Goal: Transaction & Acquisition: Purchase product/service

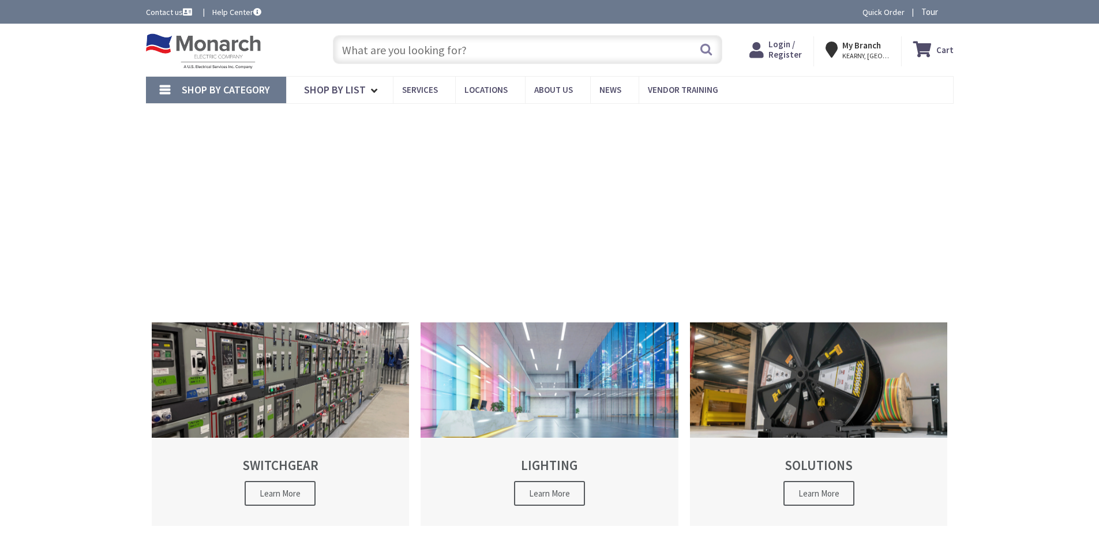
type input "[GEOGRAPHIC_DATA][STREET_ADDRESS][GEOGRAPHIC_DATA]"
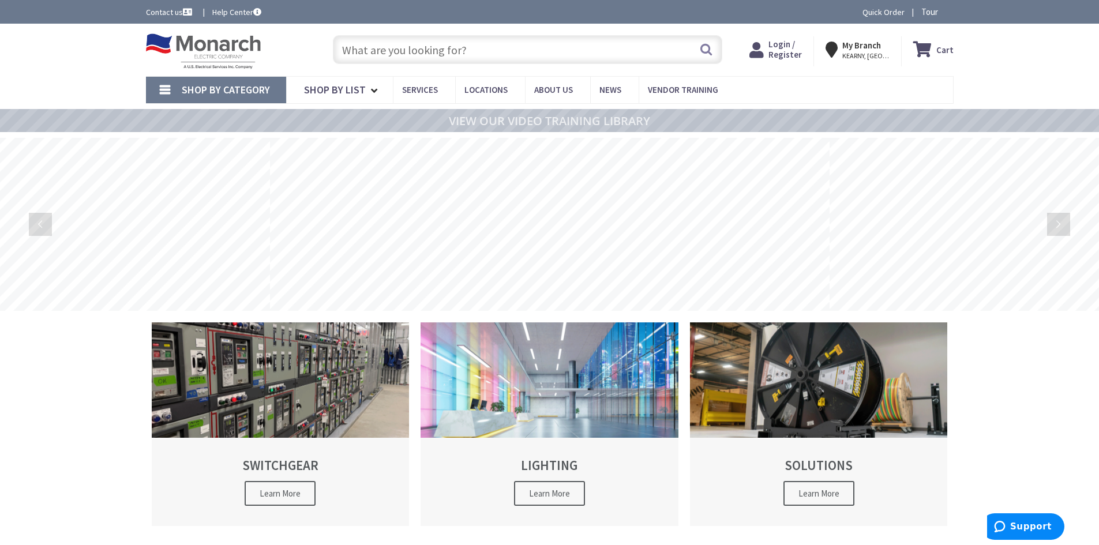
click at [386, 51] on input "text" at bounding box center [528, 49] width 390 height 29
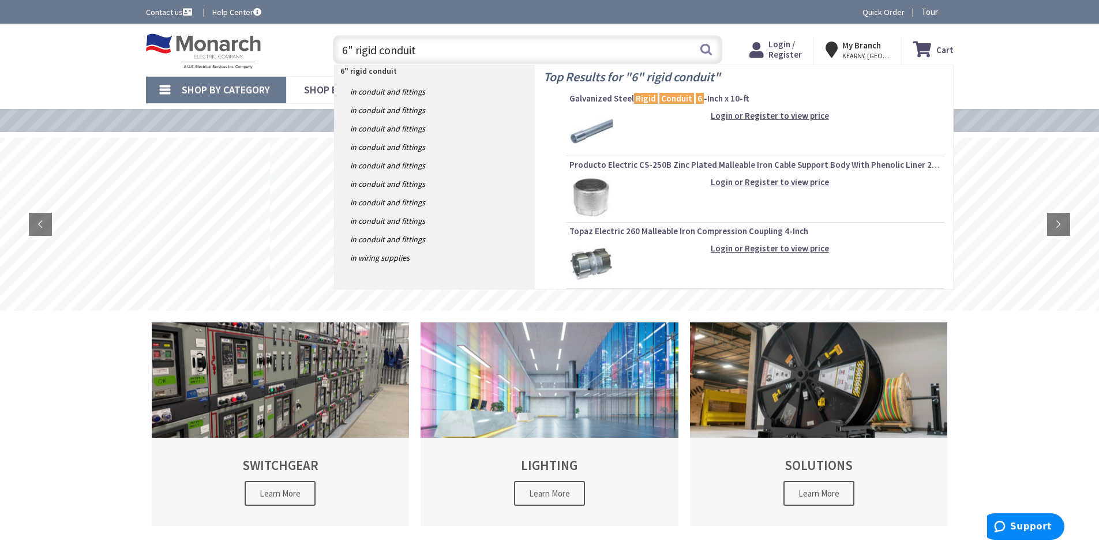
type input "6" rigid conduit"
click at [613, 132] on div "Login or Register to view price" at bounding box center [756, 131] width 372 height 43
click at [603, 129] on img at bounding box center [591, 131] width 43 height 43
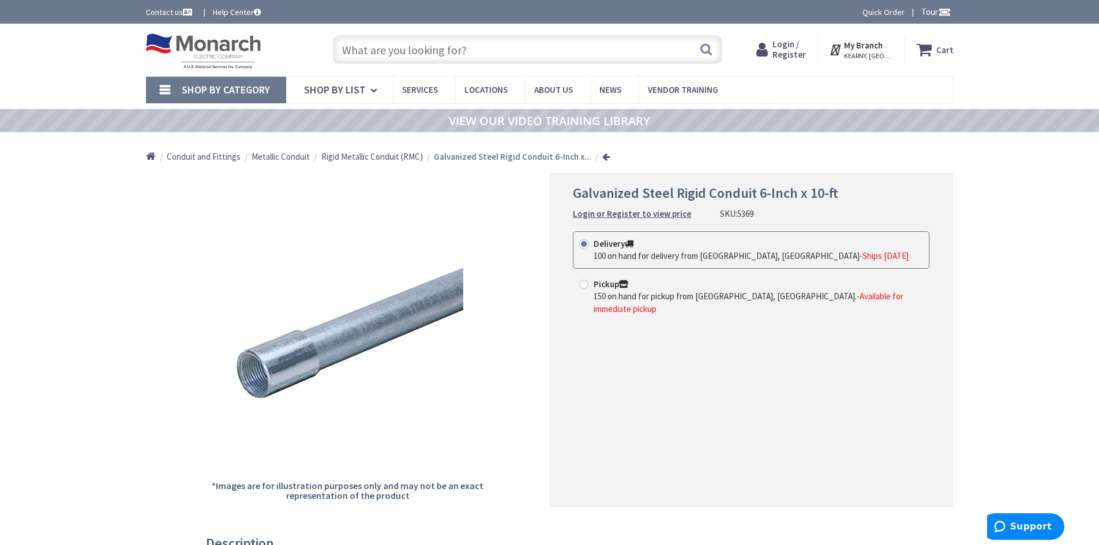
click at [649, 287] on label "Pickup 150 on hand for pickup from [GEOGRAPHIC_DATA], [GEOGRAPHIC_DATA]. - Avai…" at bounding box center [751, 296] width 344 height 37
click at [590, 287] on input "Pickup 150 on hand for pickup from [GEOGRAPHIC_DATA], [GEOGRAPHIC_DATA]. - Avai…" at bounding box center [586, 284] width 8 height 8
radio input "true"
click at [643, 251] on span "100 on hand for delivery from [GEOGRAPHIC_DATA], [GEOGRAPHIC_DATA]" at bounding box center [727, 255] width 266 height 11
click at [590, 248] on input "Delivery 100 on hand for delivery from [GEOGRAPHIC_DATA], [GEOGRAPHIC_DATA] - S…" at bounding box center [586, 244] width 8 height 8
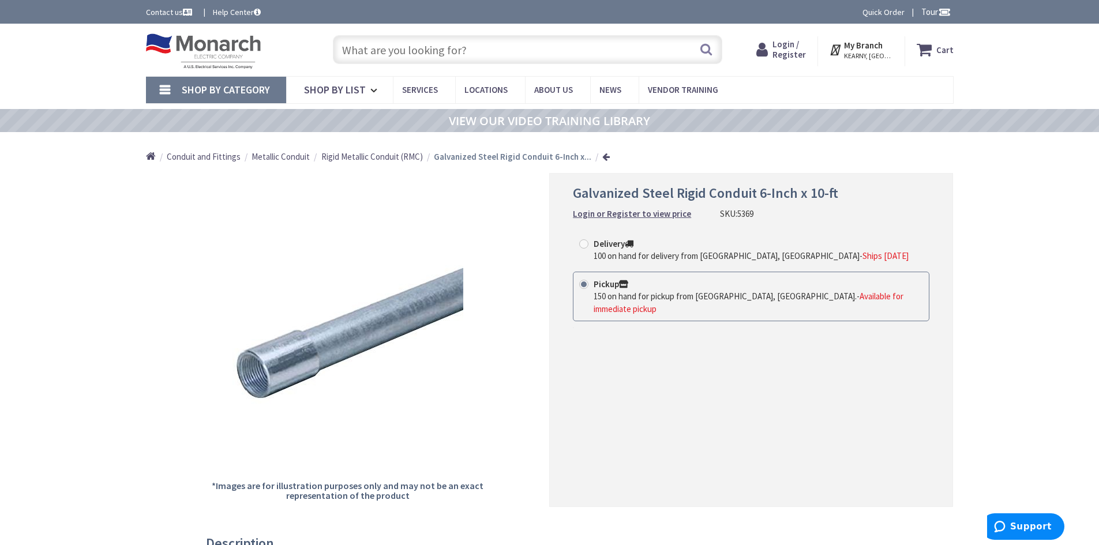
radio input "true"
click at [628, 211] on strong "Login or Register to view price" at bounding box center [632, 213] width 118 height 11
